Goal: Book appointment/travel/reservation

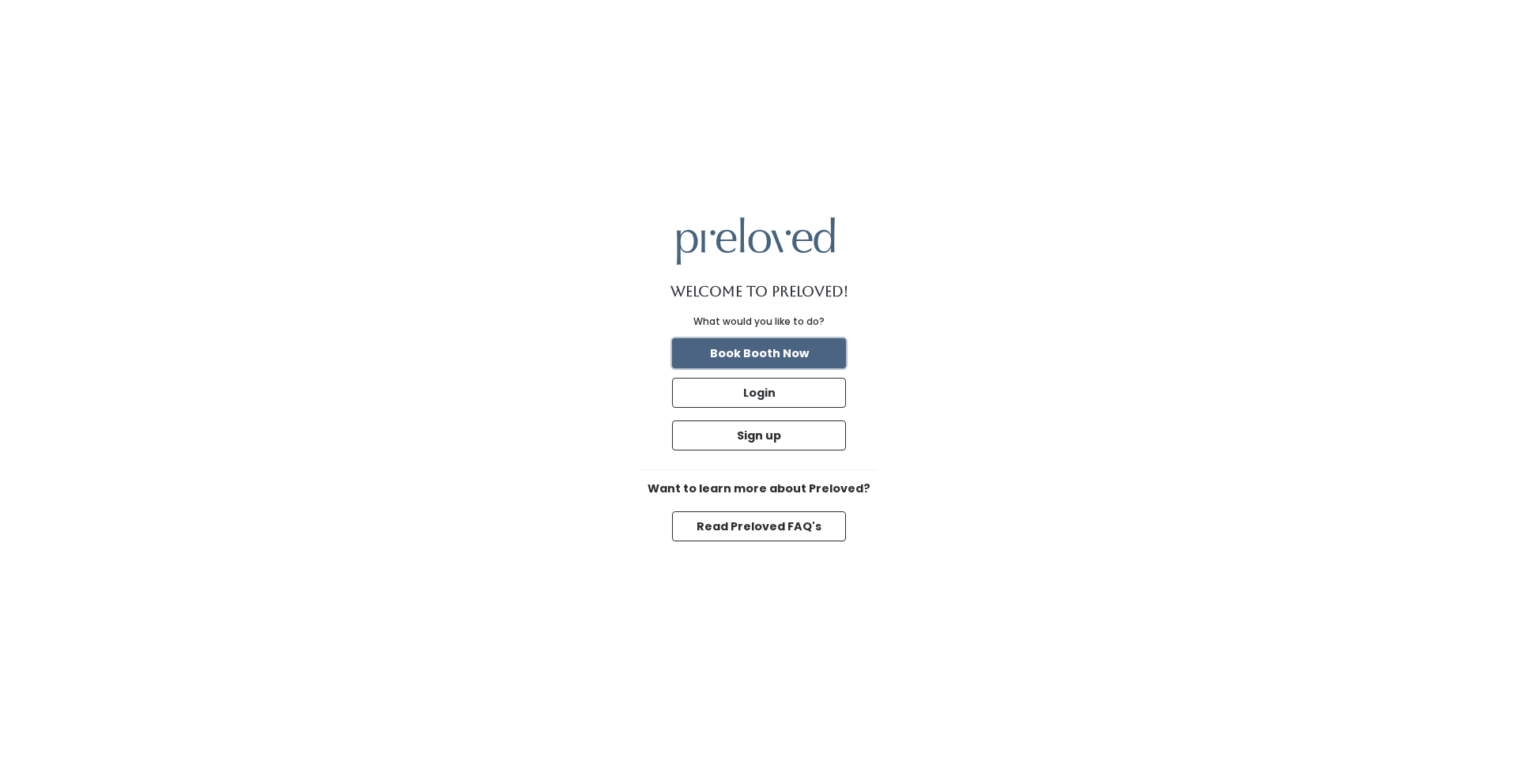
click at [733, 359] on button "Book Booth Now" at bounding box center [759, 353] width 174 height 30
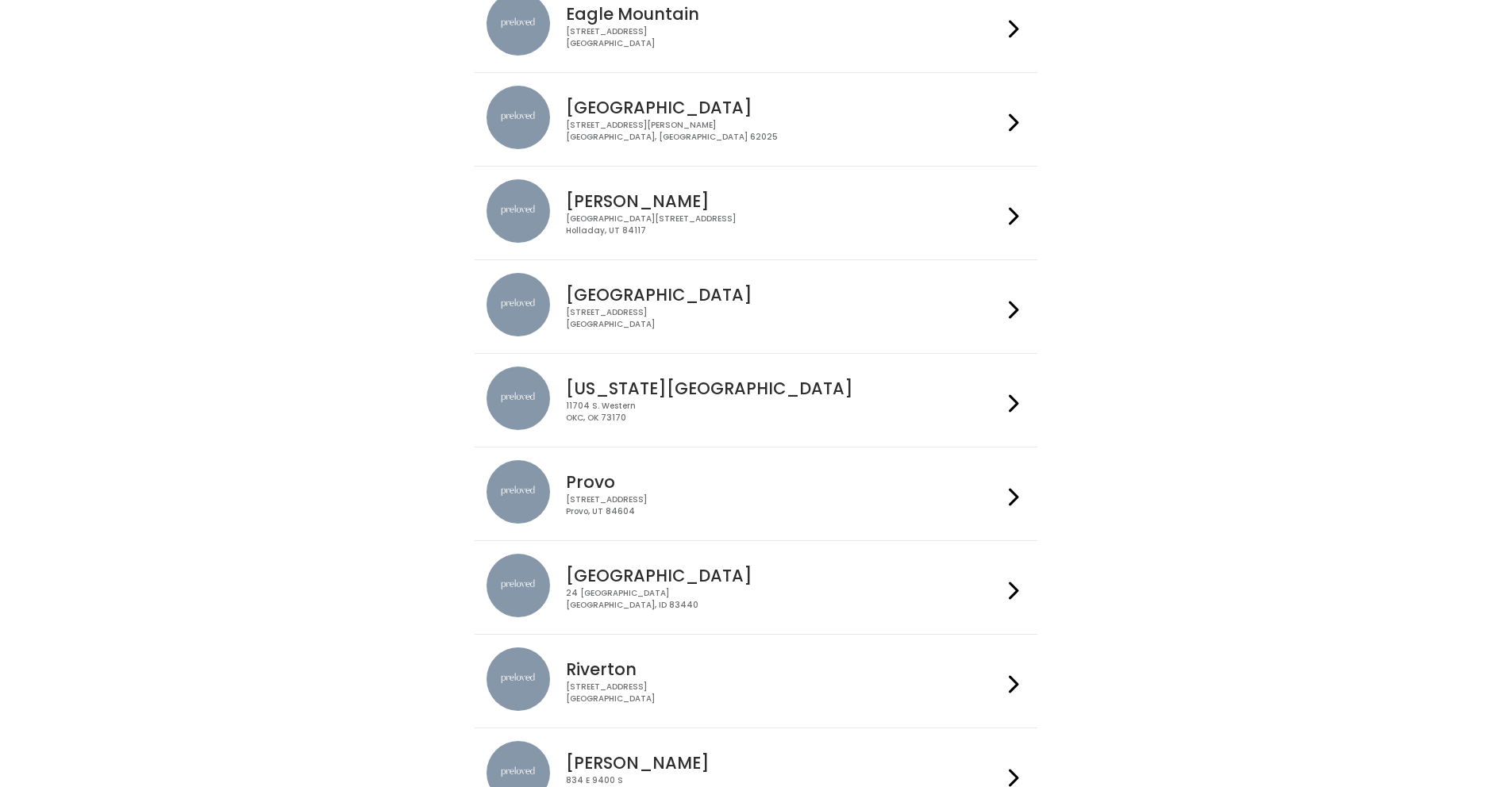
scroll to position [160, 0]
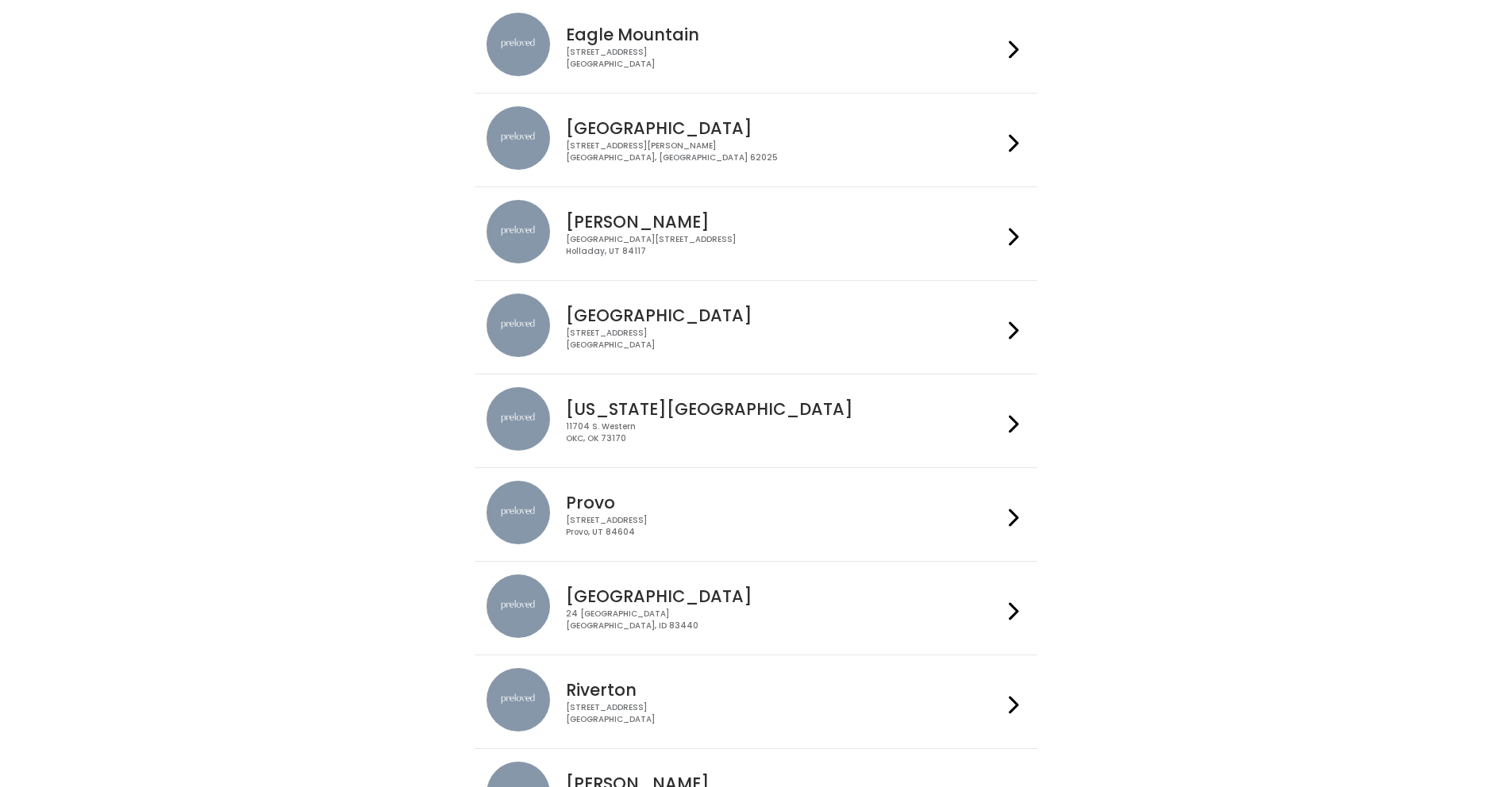
click at [1012, 335] on icon at bounding box center [1014, 330] width 10 height 23
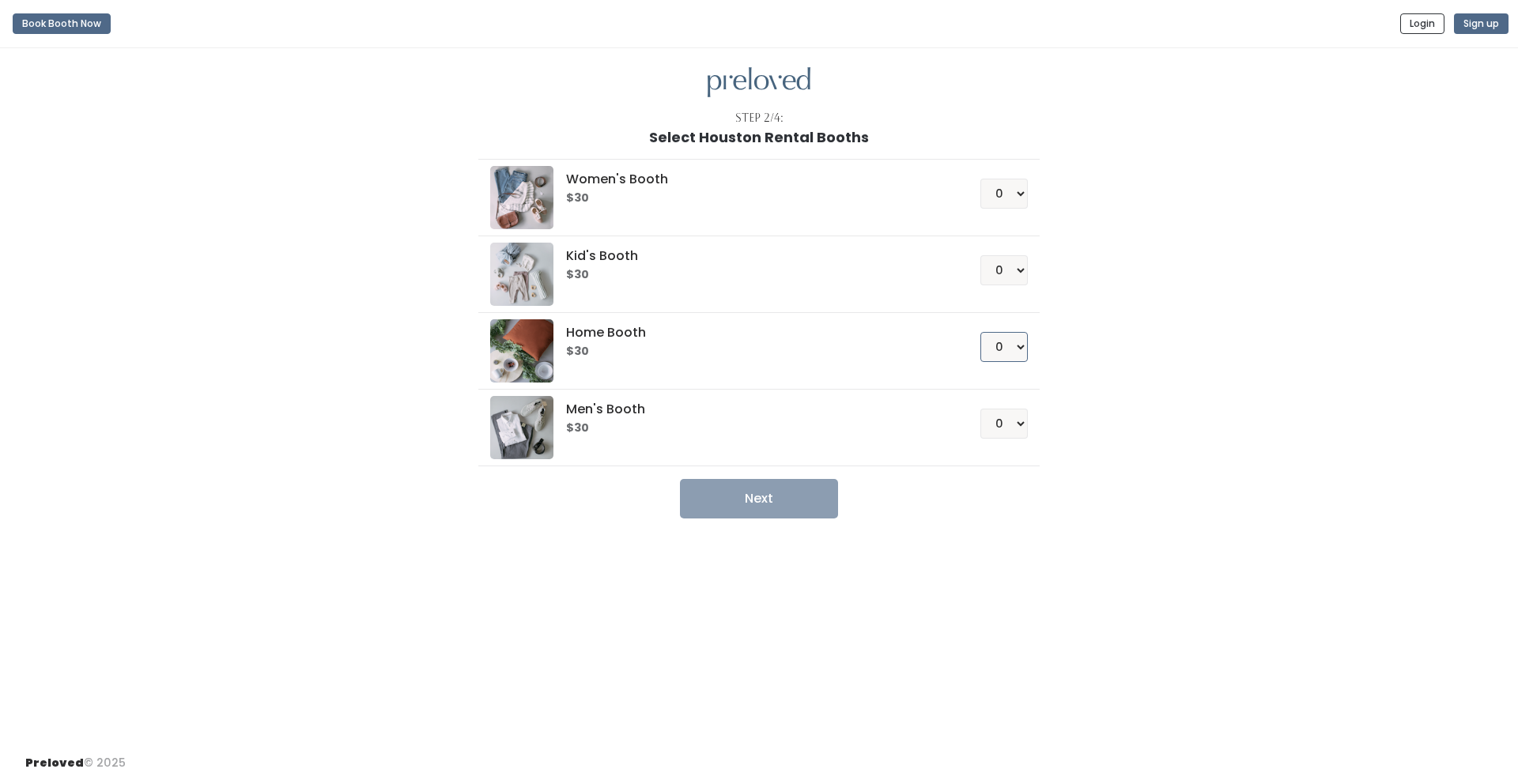
click at [1019, 343] on select "0 1 2 3 4" at bounding box center [1004, 347] width 47 height 30
select select "1"
click at [980, 332] on select "0 1 2 3 4" at bounding box center [1004, 347] width 47 height 30
click at [1018, 268] on select "0 1 2 3 4" at bounding box center [1004, 270] width 47 height 30
select select "1"
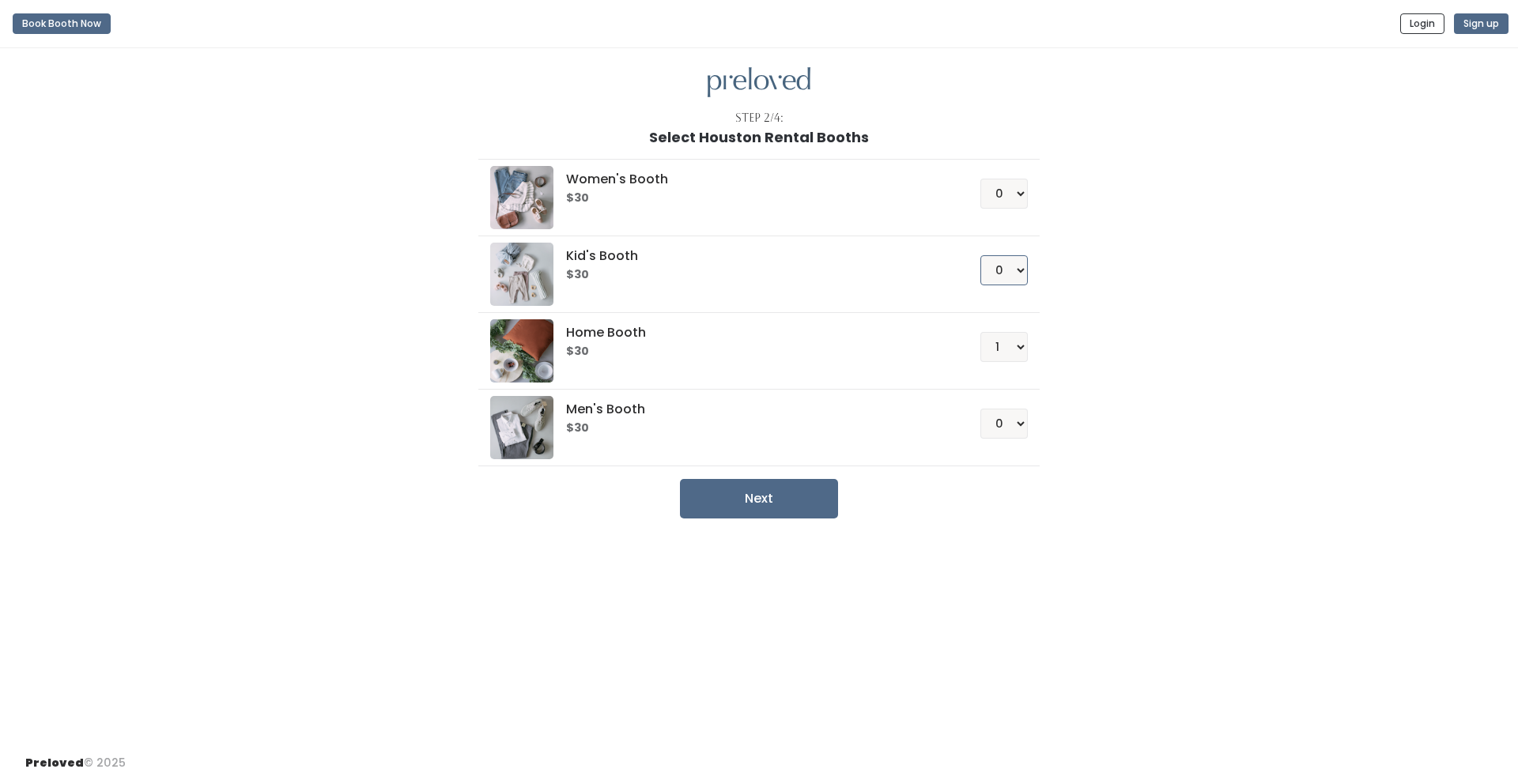
click at [980, 255] on select "0 1 2 3 4" at bounding box center [1004, 270] width 47 height 30
click at [812, 505] on button "Next" at bounding box center [759, 498] width 158 height 40
click at [1015, 347] on select "0 1 2 3 4" at bounding box center [1004, 347] width 47 height 30
select select "0"
click at [980, 332] on select "0 1 2 3 4" at bounding box center [1004, 347] width 47 height 30
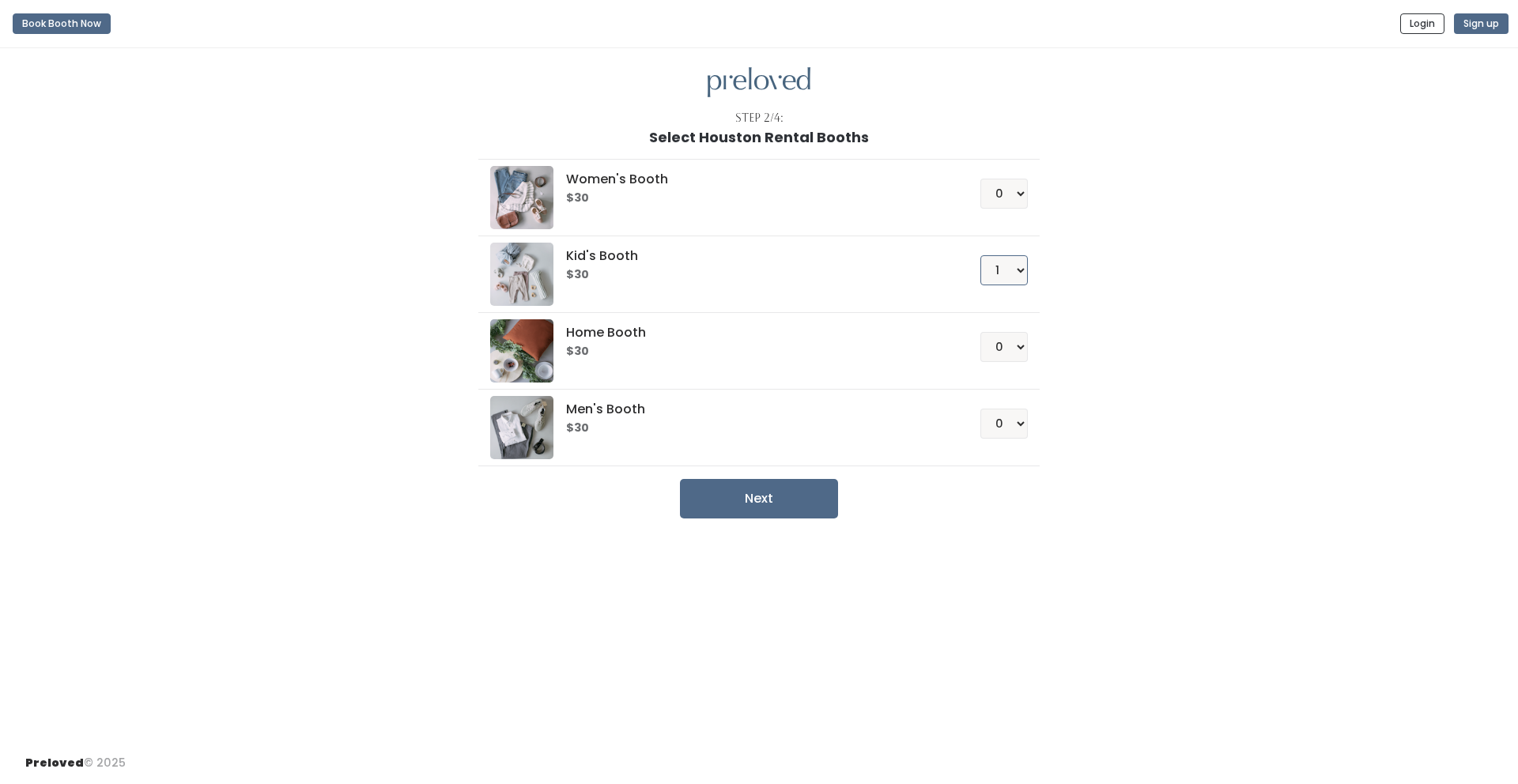
click at [1015, 274] on select "0 1 2 3 4" at bounding box center [1004, 270] width 47 height 30
select select "0"
click at [980, 255] on select "0 1 2 3 4" at bounding box center [1004, 270] width 47 height 30
